Goal: Find contact information: Find contact information

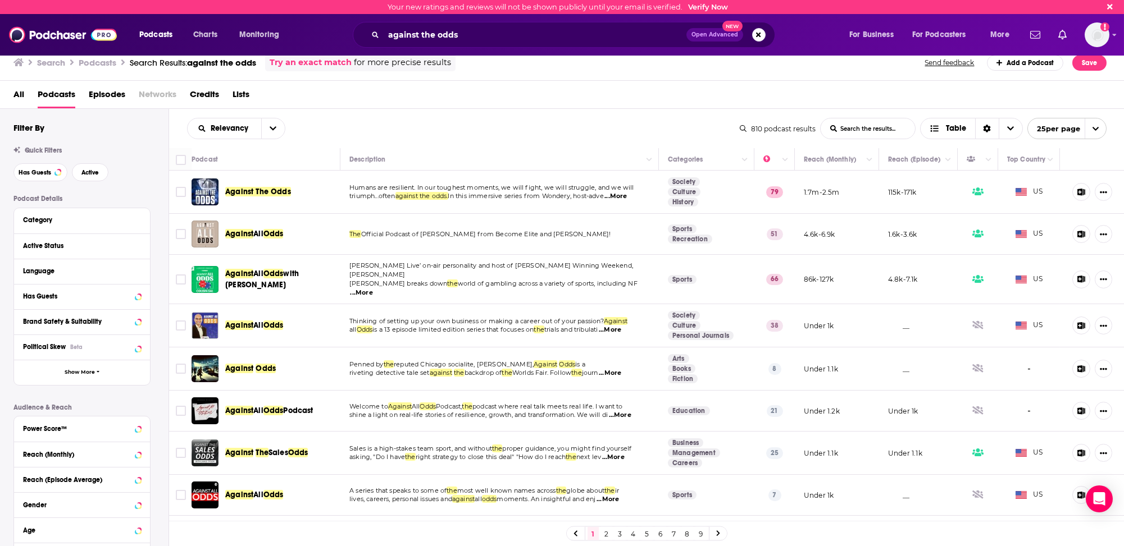
click at [245, 189] on span "Against The Odds" at bounding box center [258, 192] width 66 height 10
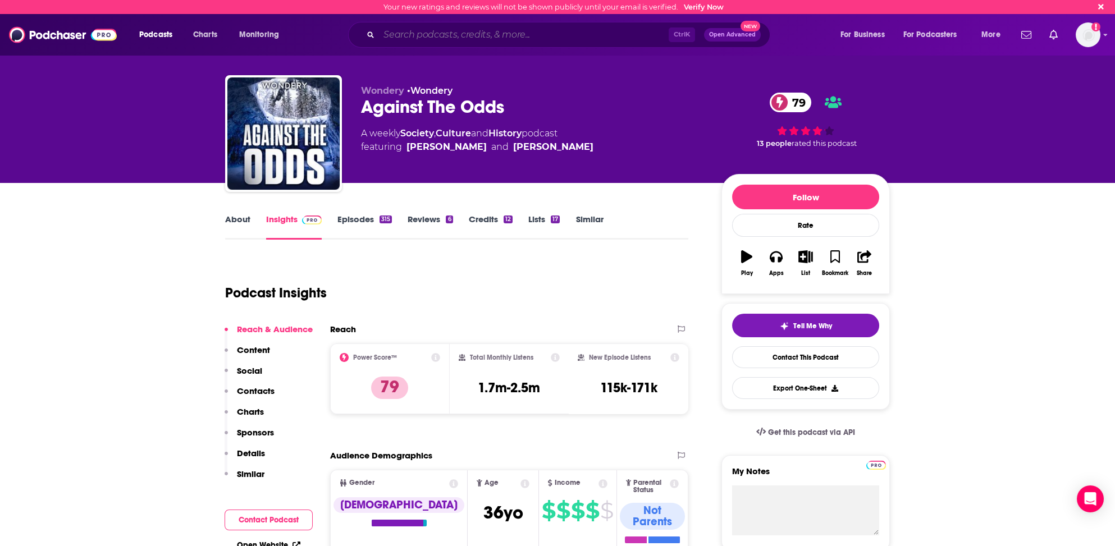
click at [408, 33] on input "Search podcasts, credits, & more..." at bounding box center [524, 35] width 290 height 18
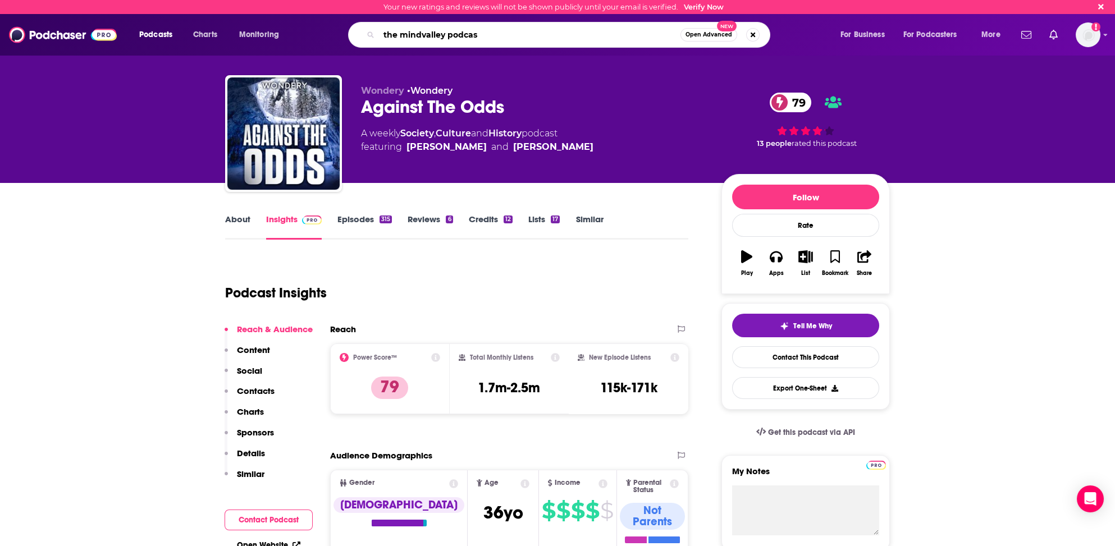
type input "the mindvalley podcast"
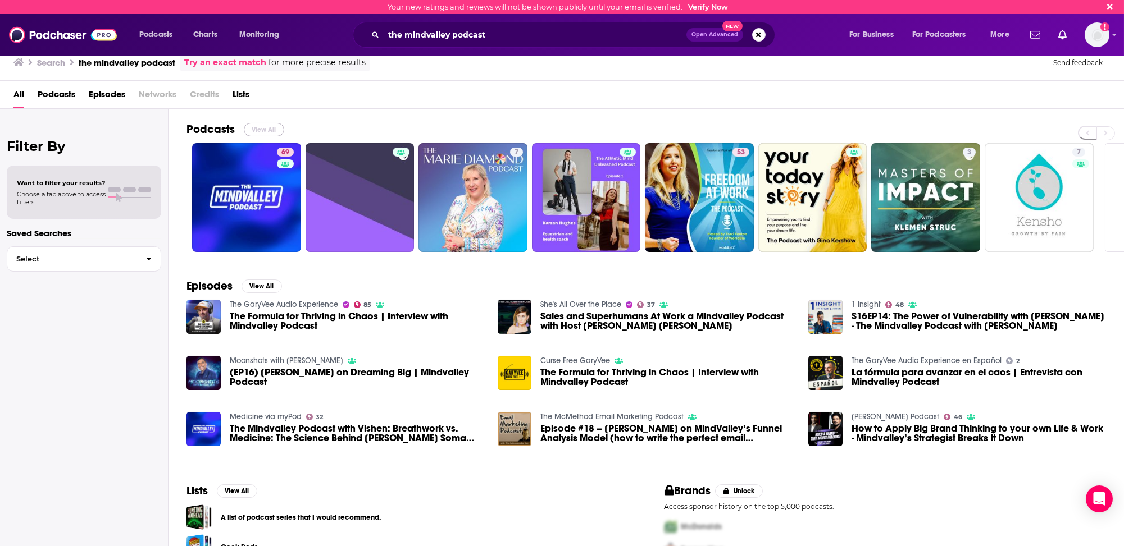
click at [259, 127] on button "View All" at bounding box center [264, 129] width 40 height 13
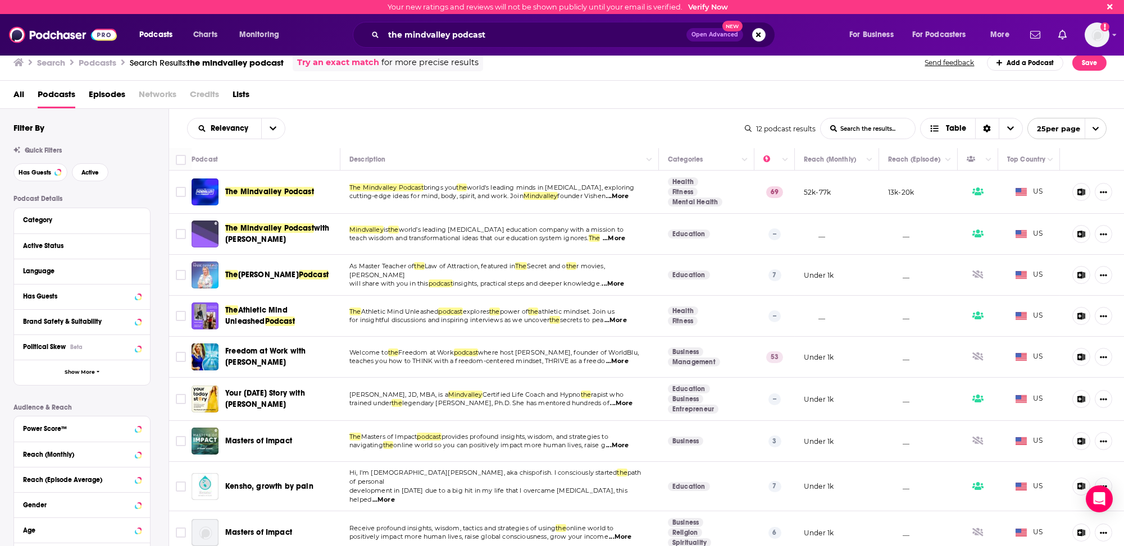
click at [254, 189] on span "The Mindvalley Podcast" at bounding box center [269, 192] width 89 height 10
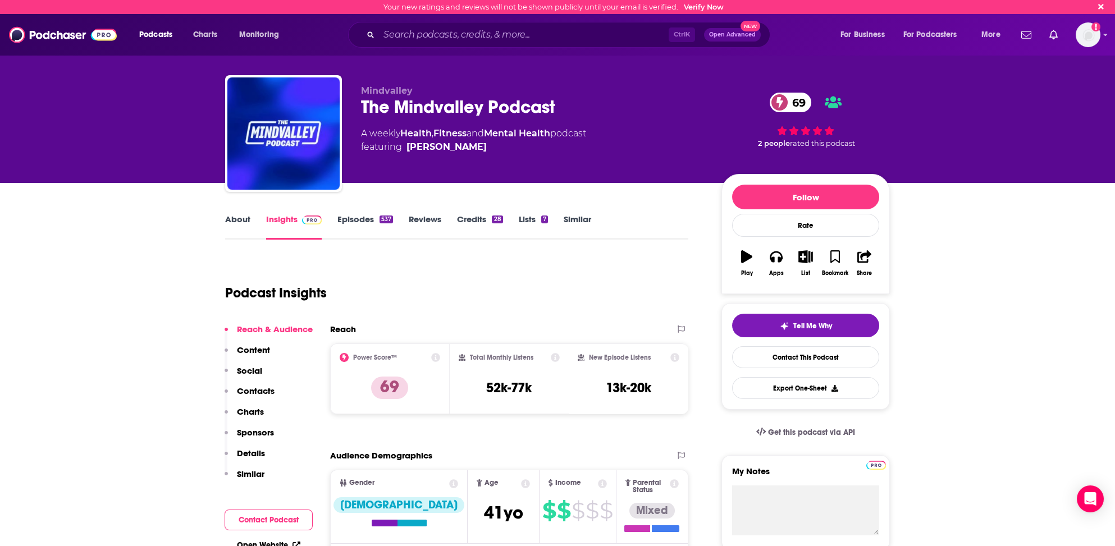
click at [254, 389] on p "Contacts" at bounding box center [256, 391] width 38 height 11
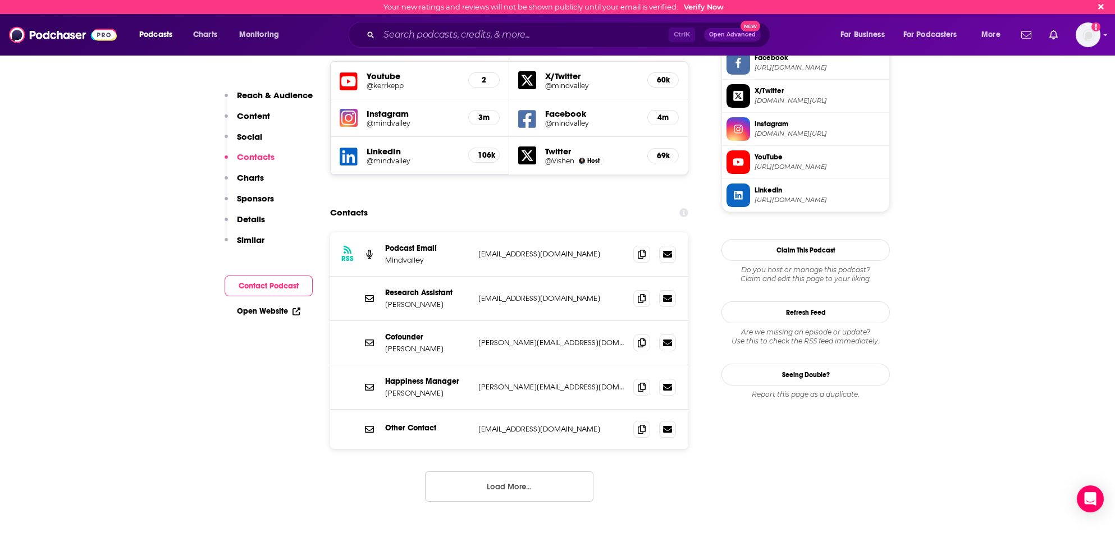
scroll to position [917, 0]
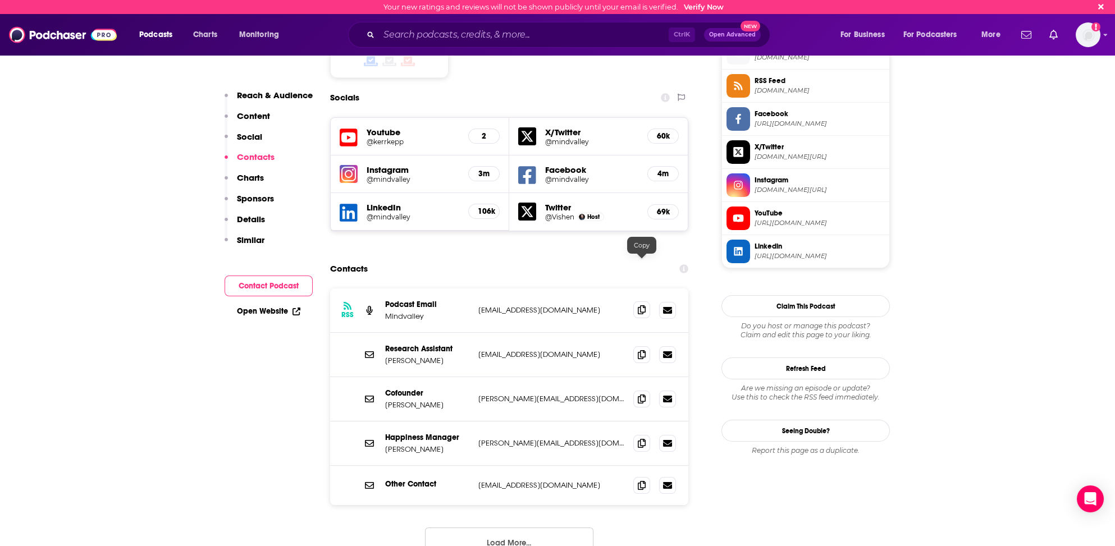
click at [641, 305] on icon at bounding box center [642, 309] width 8 height 9
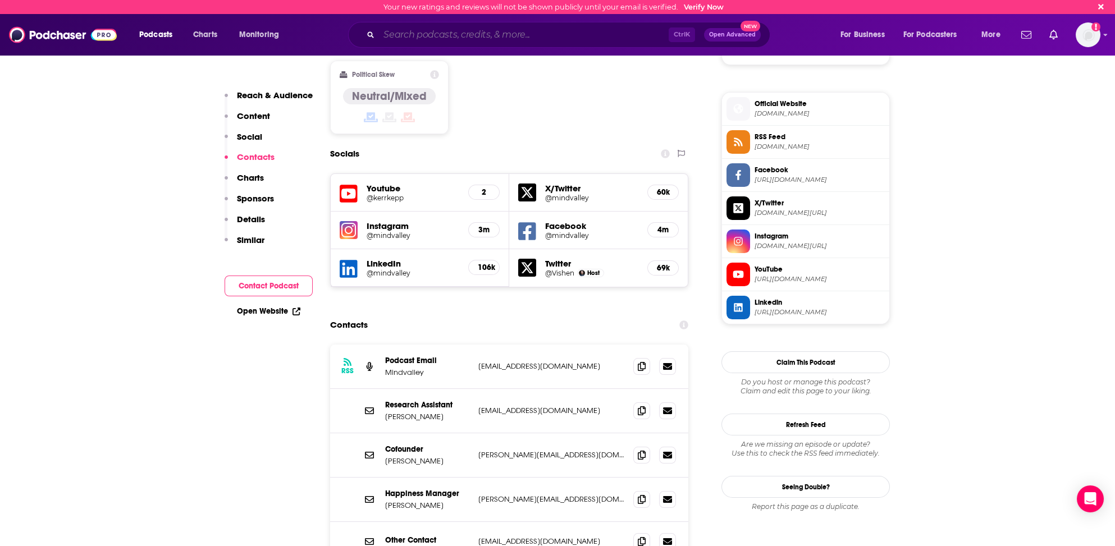
click at [480, 29] on input "Search podcasts, credits, & more..." at bounding box center [524, 35] width 290 height 18
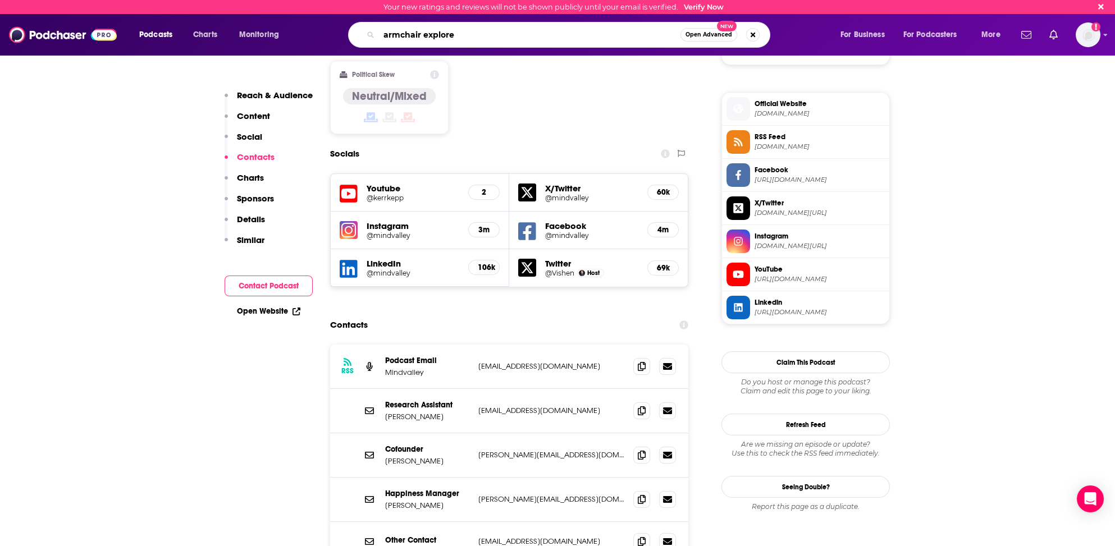
type input "armchair explorer"
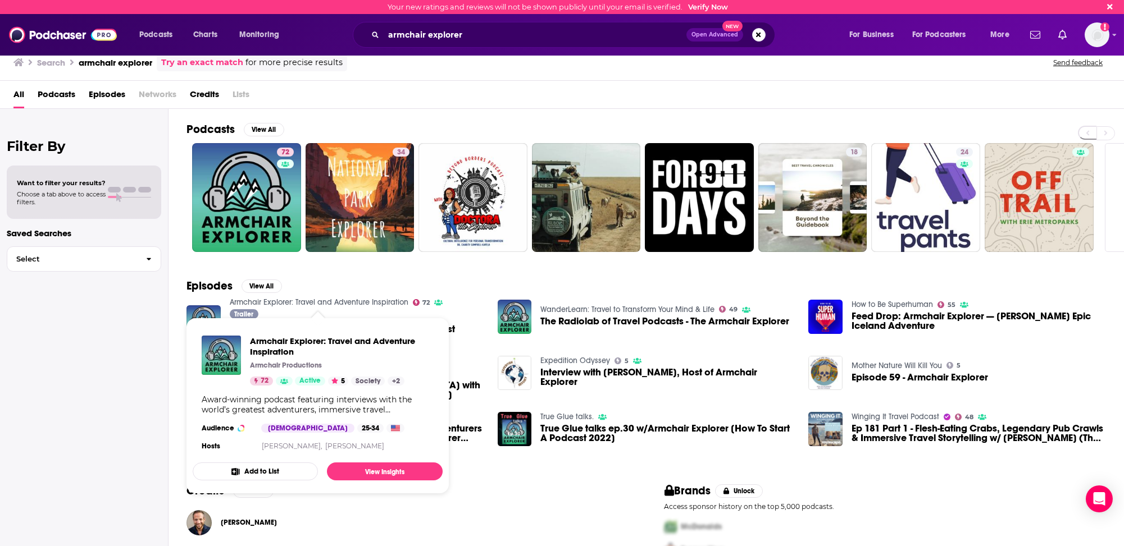
click at [315, 300] on link "Armchair Explorer: Travel and Adventure Inspiration" at bounding box center [319, 303] width 179 height 10
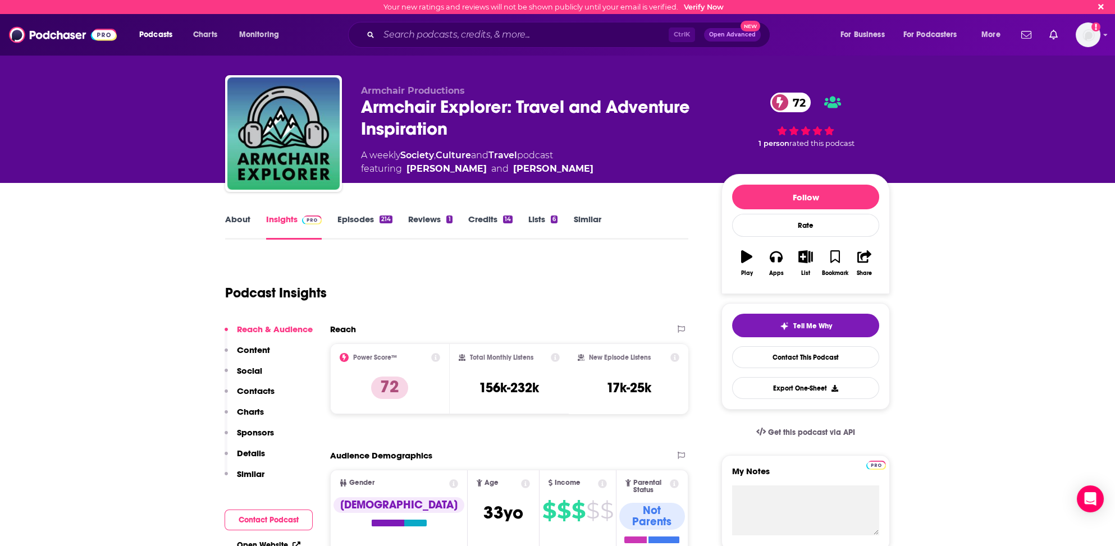
click at [264, 387] on p "Contacts" at bounding box center [256, 391] width 38 height 11
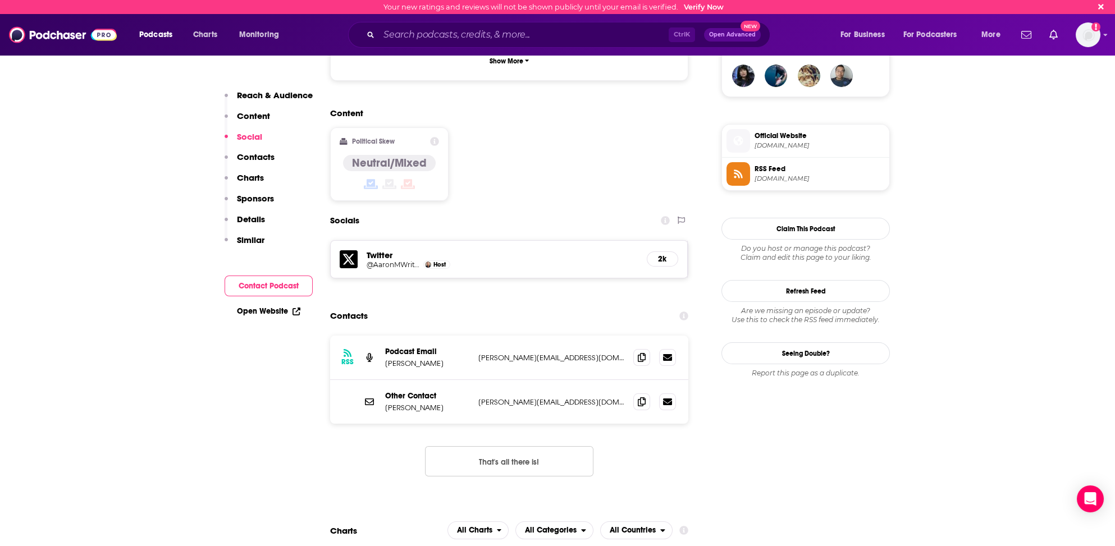
scroll to position [798, 0]
